Goal: Task Accomplishment & Management: Use online tool/utility

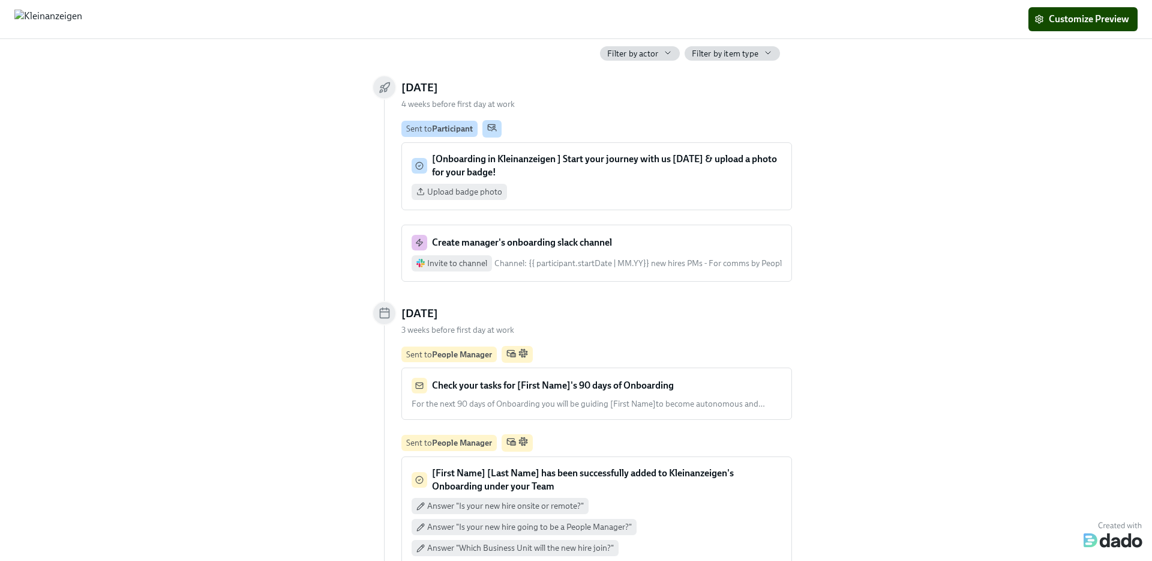
scroll to position [62, 0]
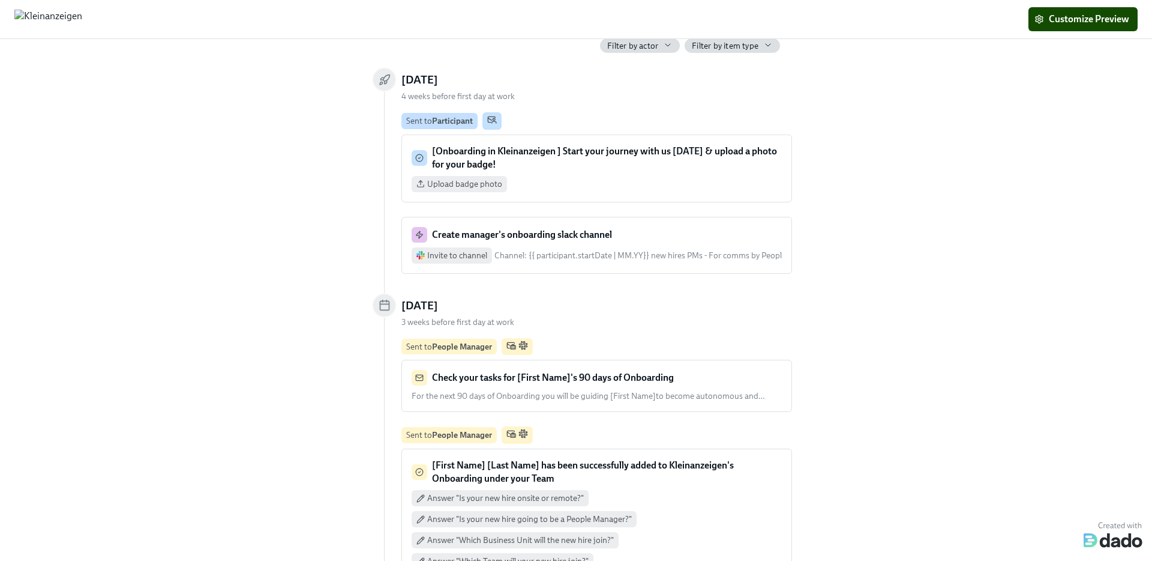
click at [597, 164] on p "[Onboarding in Kleinanzeigen ] Start your journey with us [DATE] & upload a pho…" at bounding box center [607, 158] width 350 height 26
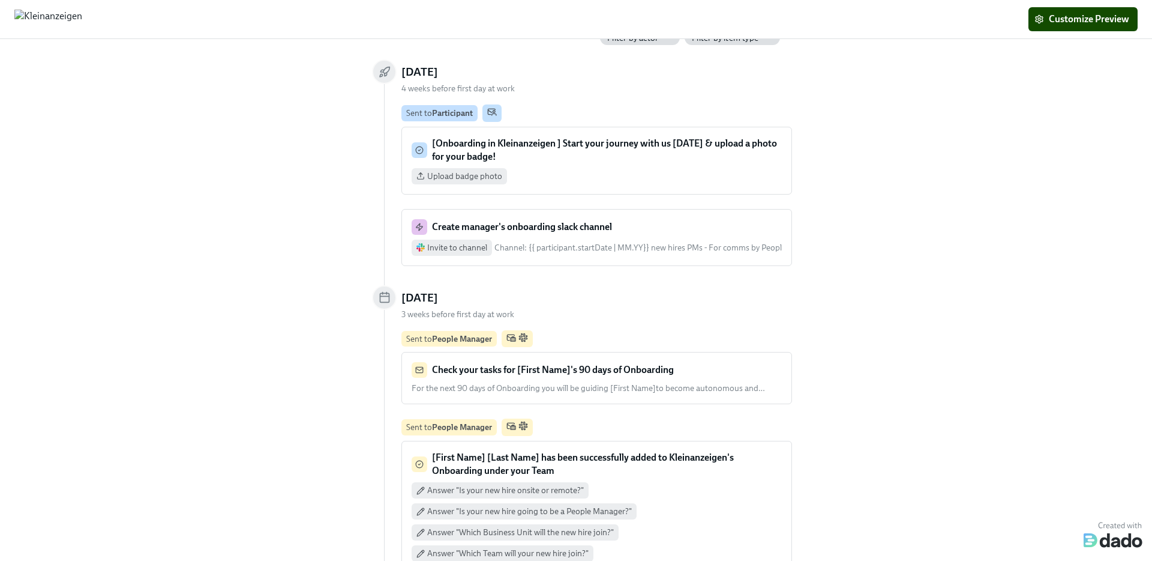
click at [628, 227] on div "Create manager's onboarding slack channel" at bounding box center [597, 227] width 370 height 16
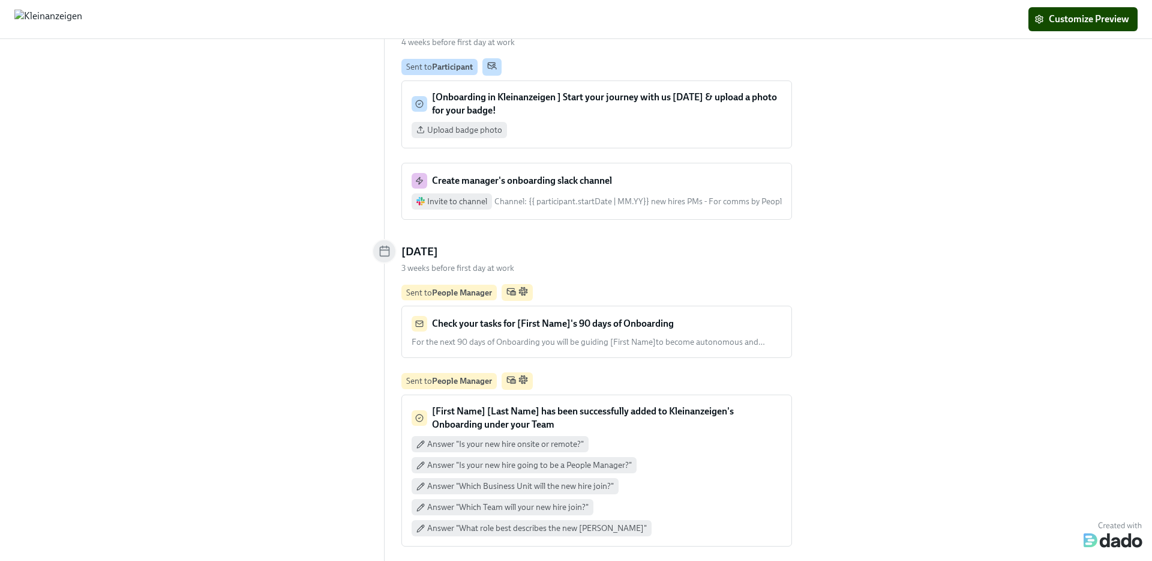
scroll to position [131, 0]
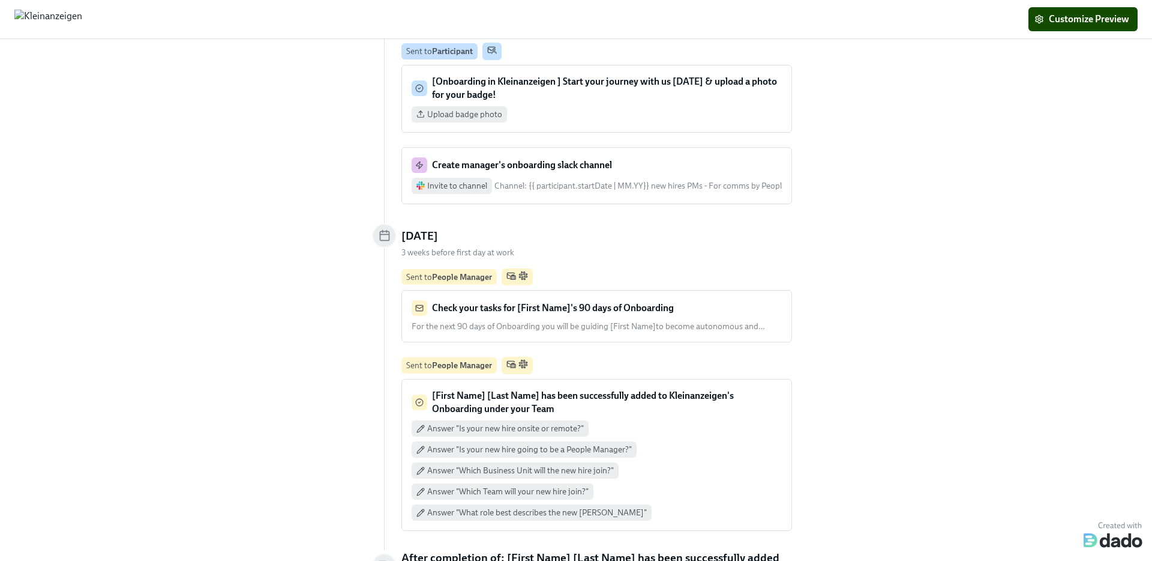
click at [613, 321] on div "For the next 90 days of Onboarding you will be guiding [First Name]to become au…" at bounding box center [597, 326] width 370 height 11
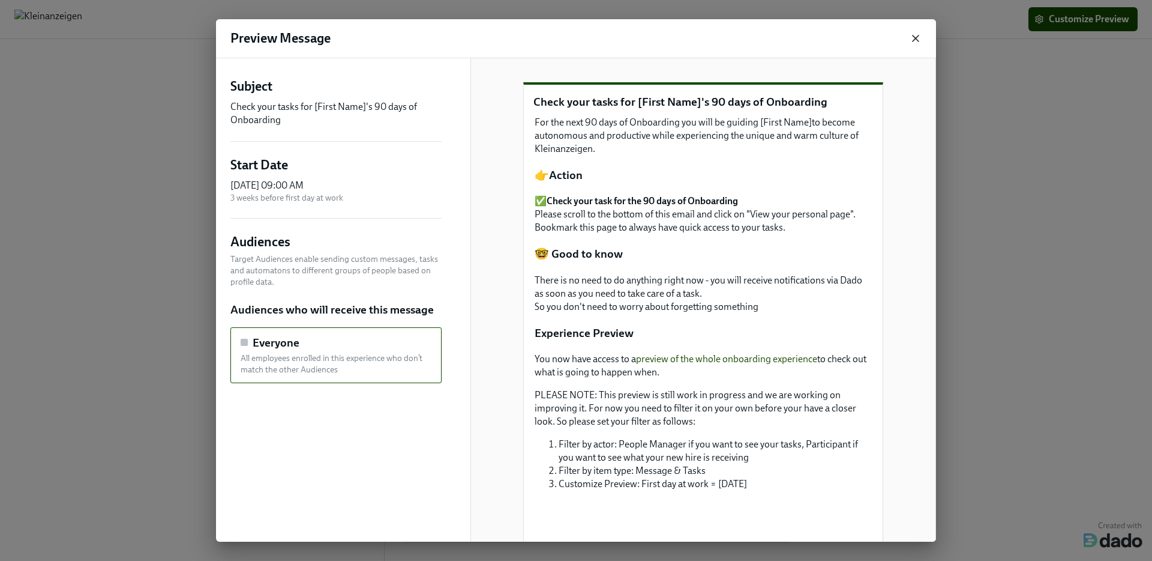
click at [920, 38] on icon "button" at bounding box center [916, 38] width 12 height 12
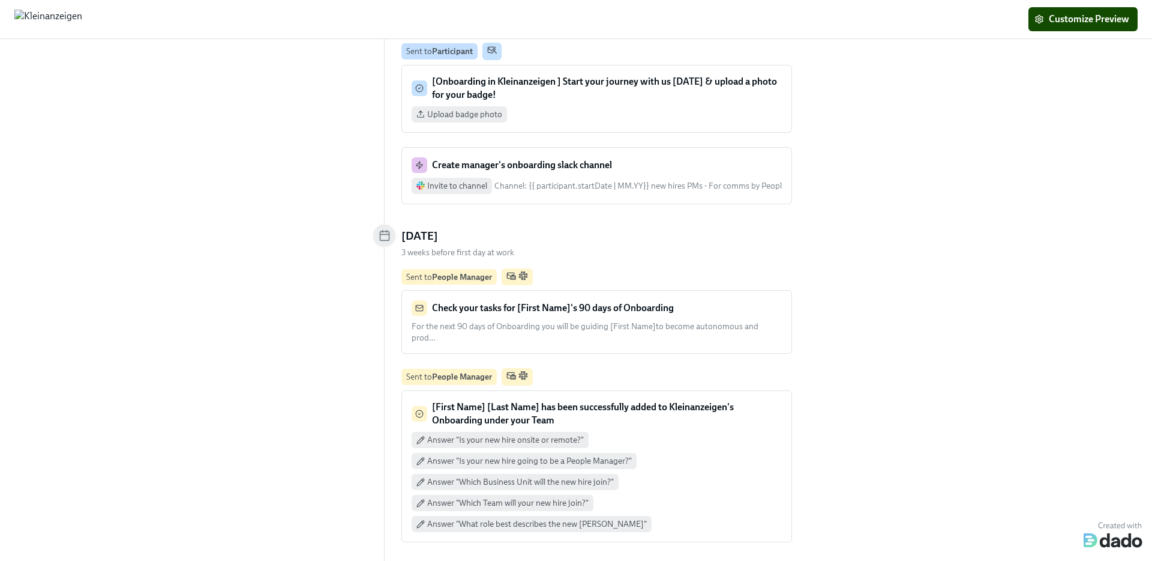
click at [481, 306] on strong "Check your tasks for [First Name]'s 90 days of Onboarding" at bounding box center [553, 307] width 242 height 11
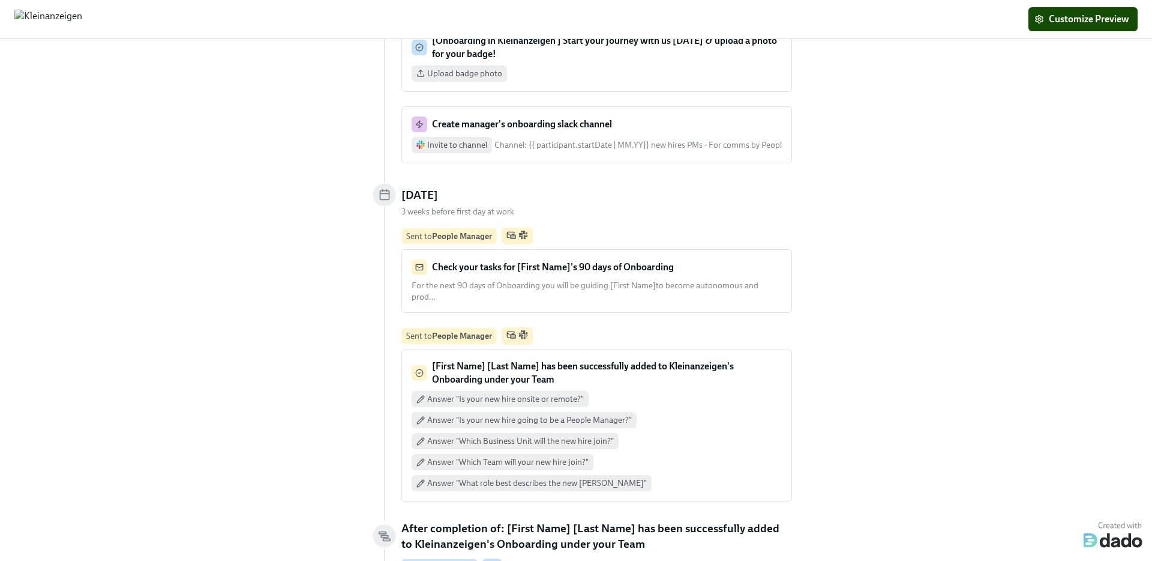
scroll to position [249, 0]
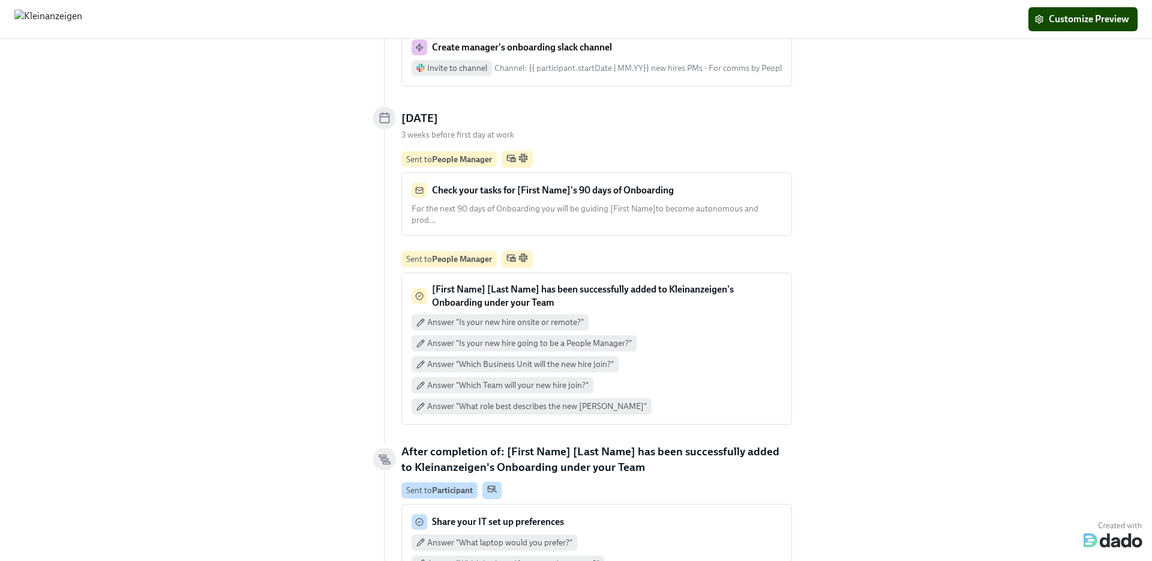
click at [638, 314] on div "Answer "Is your new hire onsite or remote?" Answer "Is your new hire going to b…" at bounding box center [597, 364] width 370 height 100
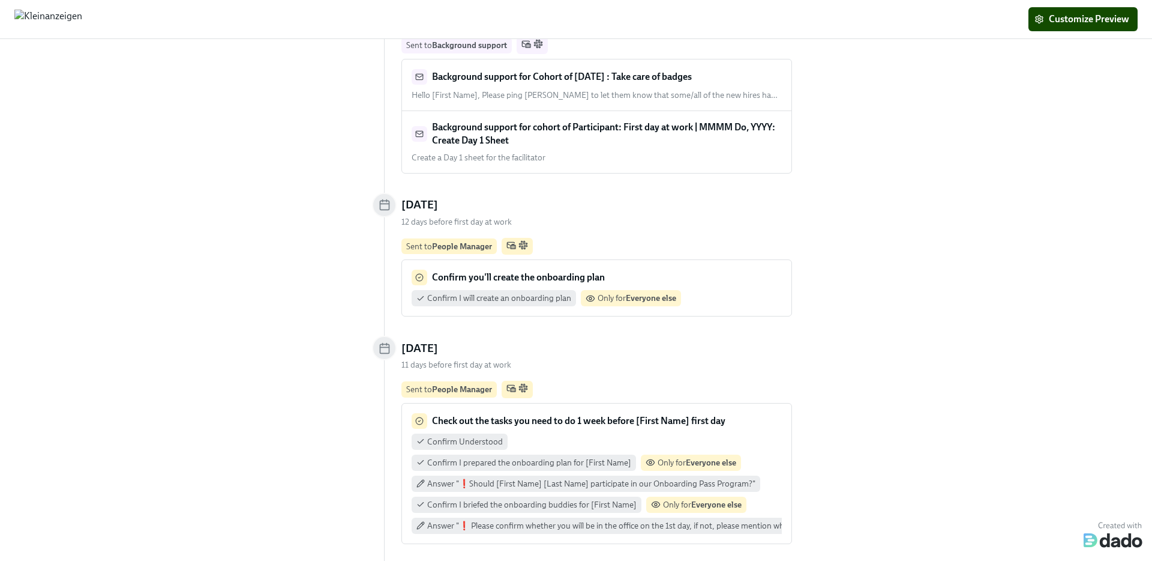
scroll to position [1593, 0]
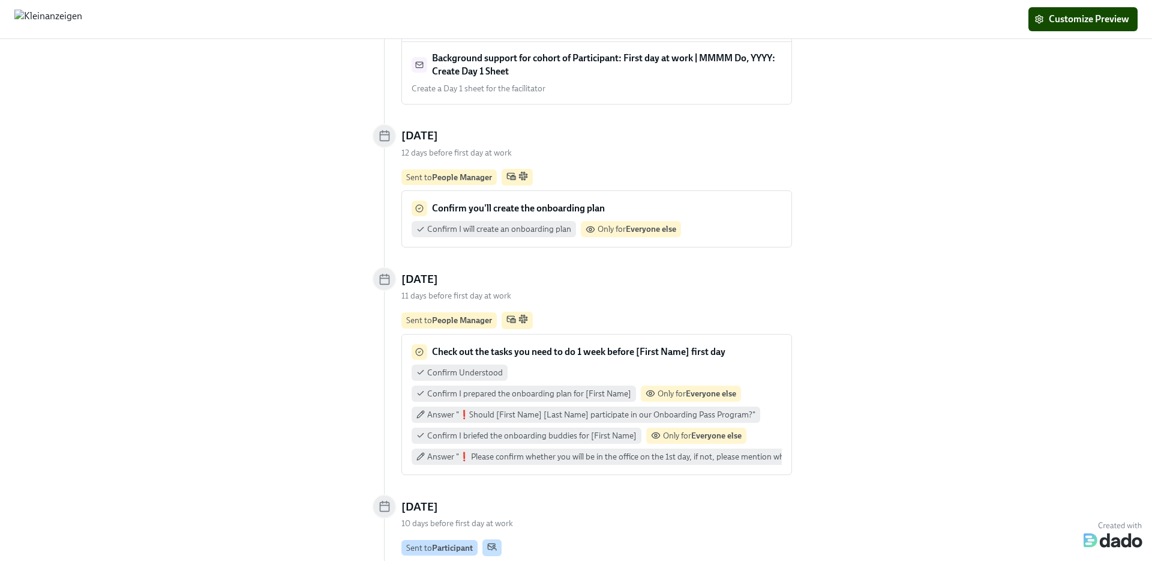
click at [686, 200] on div "Confirm you'll create the onboarding plan" at bounding box center [597, 208] width 370 height 16
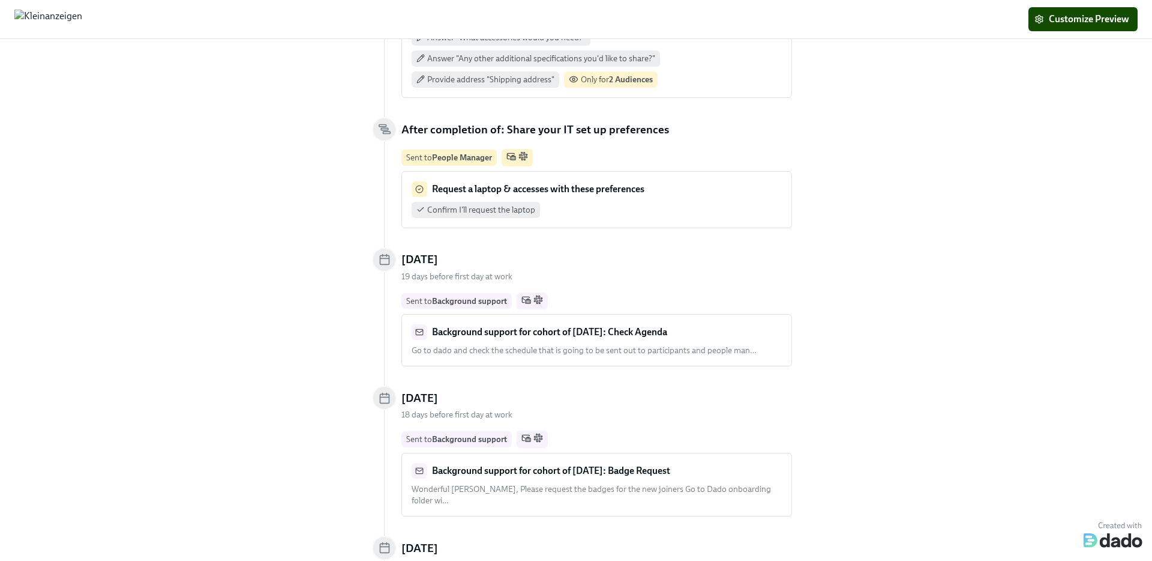
scroll to position [825, 0]
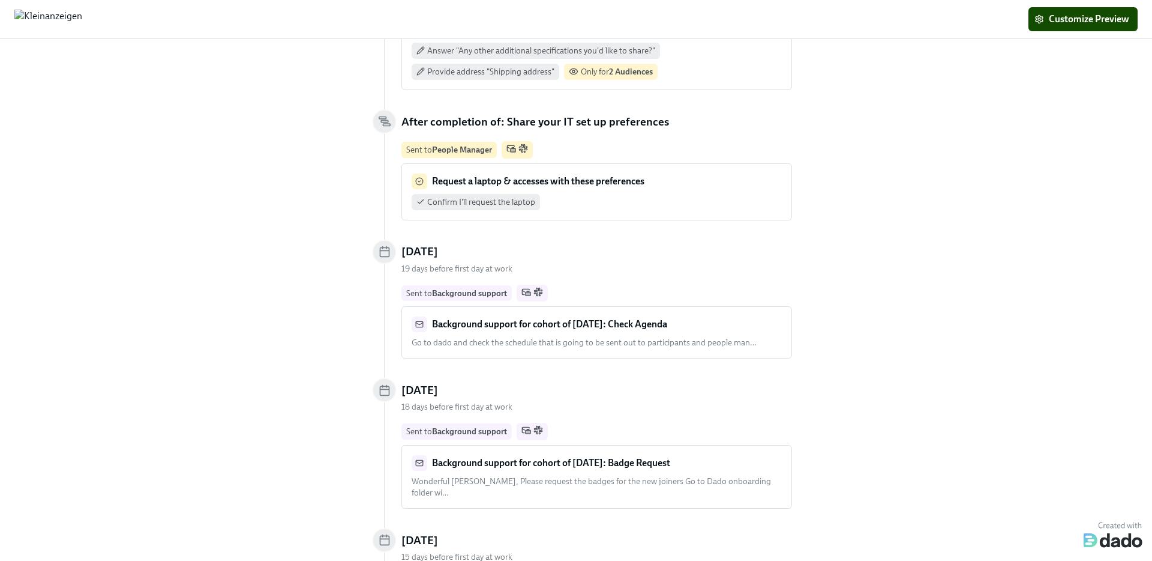
click at [606, 461] on div "Background support for cohort of [DATE]: Badge Request Wonderful [PERSON_NAME],…" at bounding box center [597, 476] width 370 height 43
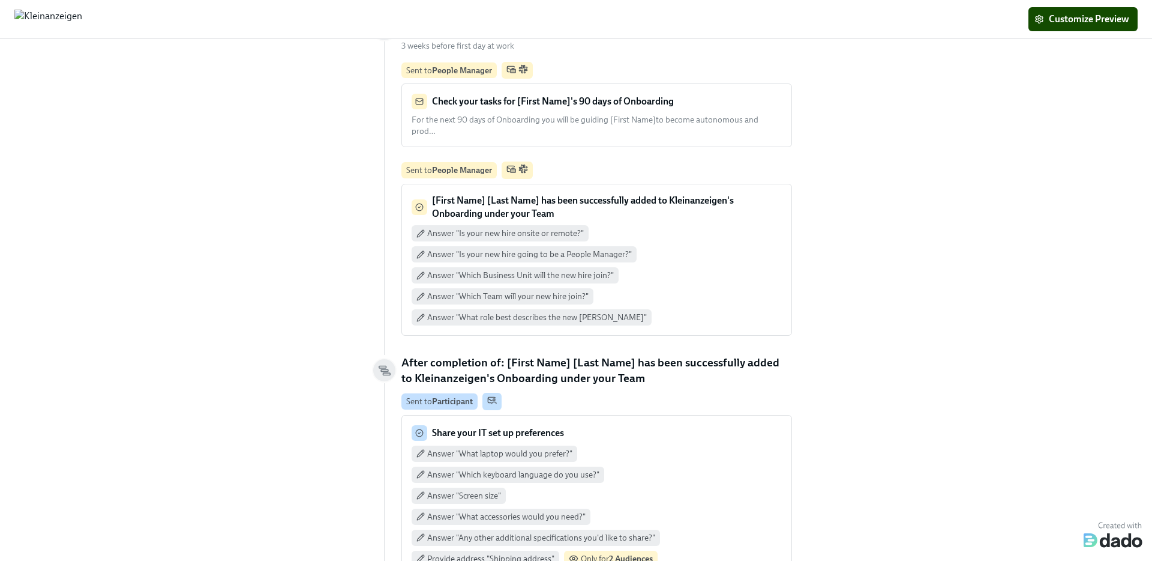
scroll to position [215, 0]
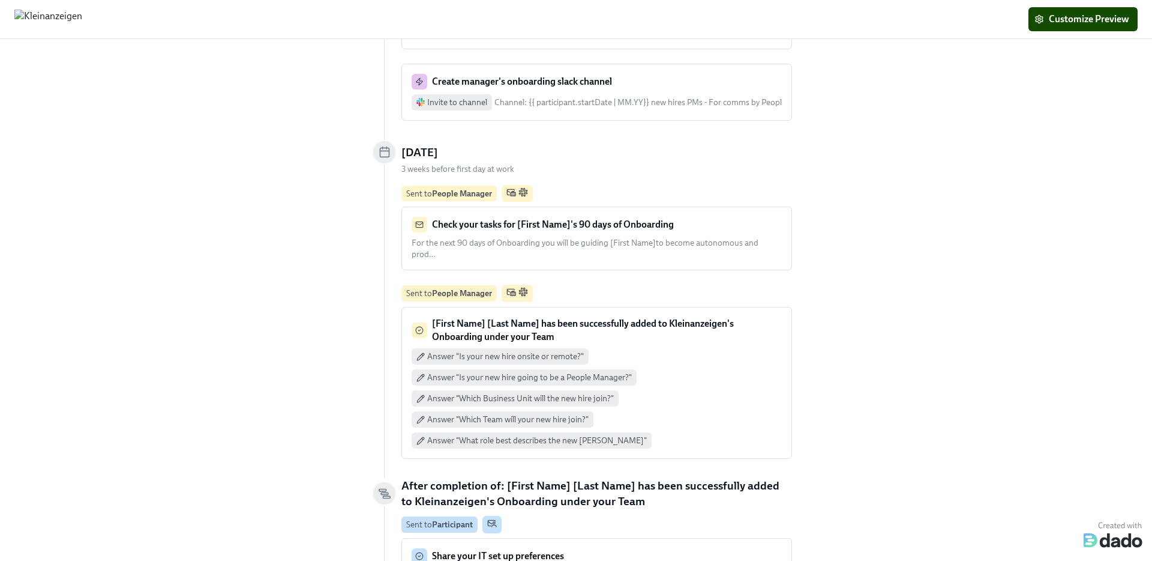
click at [673, 245] on span "For the next 90 days of Onboarding you will be guiding [First Name]to become au…" at bounding box center [585, 249] width 347 height 22
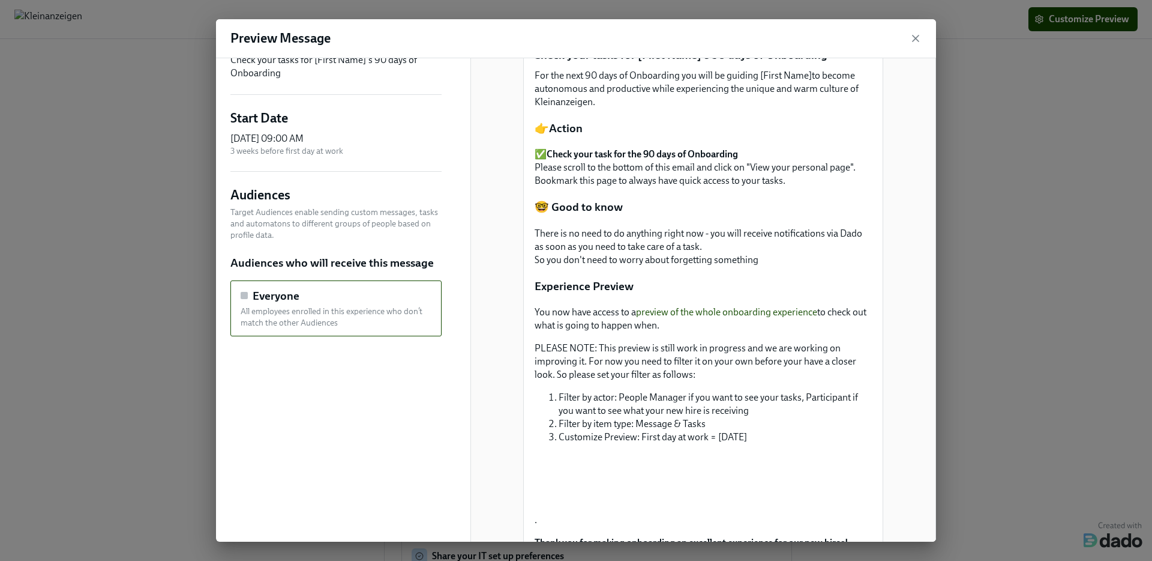
scroll to position [0, 0]
